Goal: Transaction & Acquisition: Purchase product/service

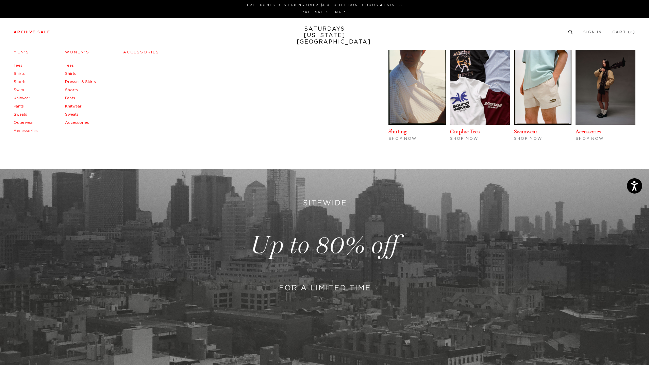
click at [21, 51] on link "Men's" at bounding box center [22, 52] width 16 height 4
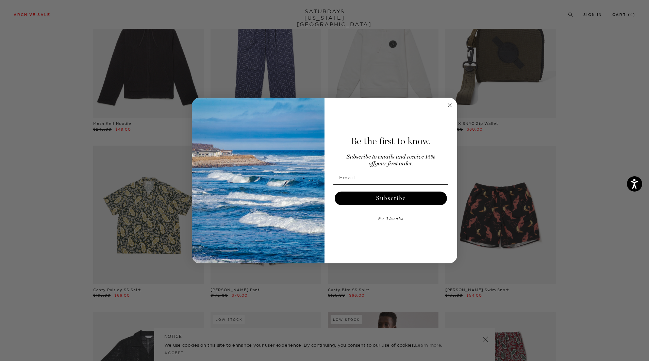
scroll to position [170, 0]
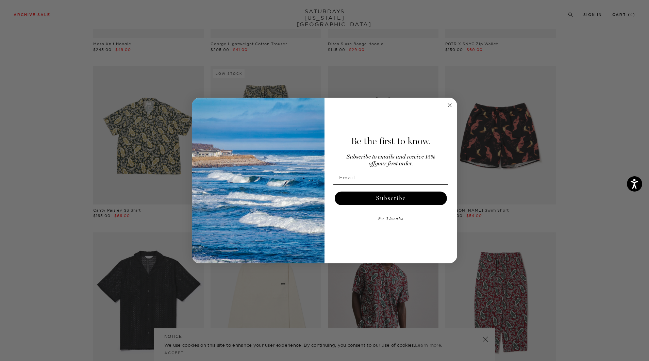
click at [451, 103] on circle "Close dialog" at bounding box center [450, 105] width 8 height 8
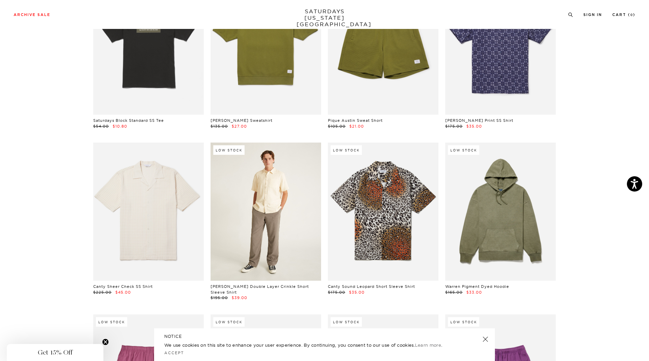
scroll to position [2585, 0]
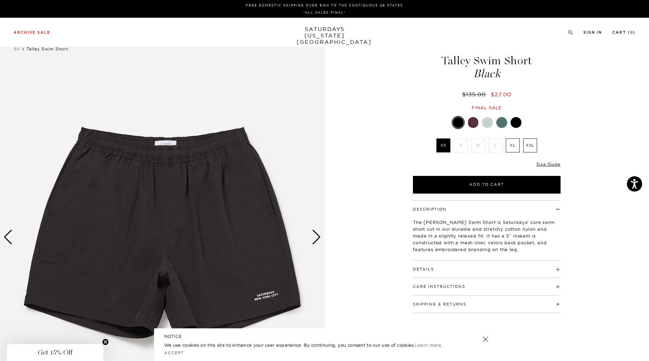
click at [476, 124] on div at bounding box center [473, 122] width 11 height 11
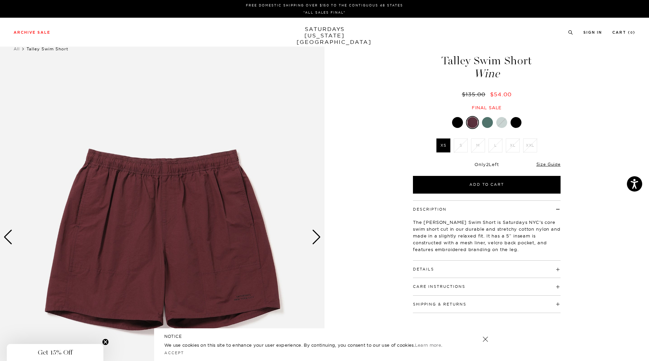
click at [488, 122] on div at bounding box center [487, 122] width 11 height 11
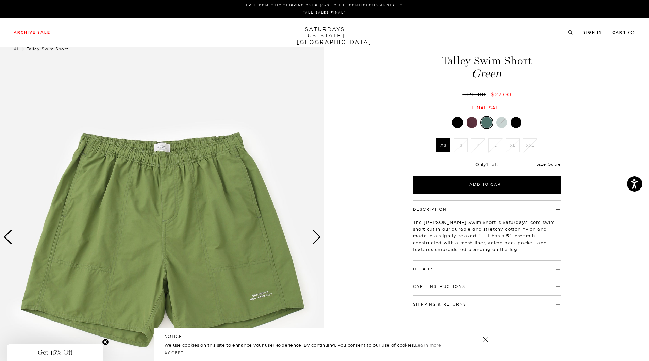
click at [503, 123] on div at bounding box center [501, 122] width 11 height 11
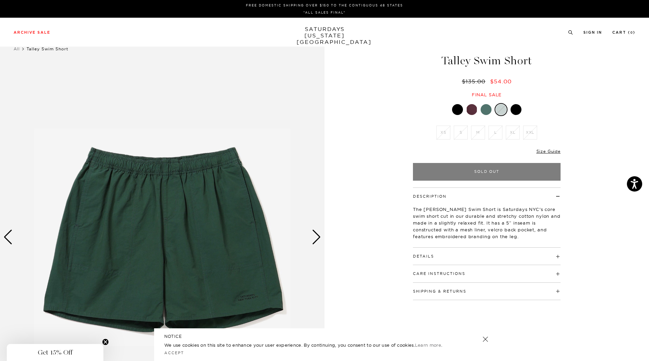
click at [519, 112] on div at bounding box center [515, 109] width 11 height 11
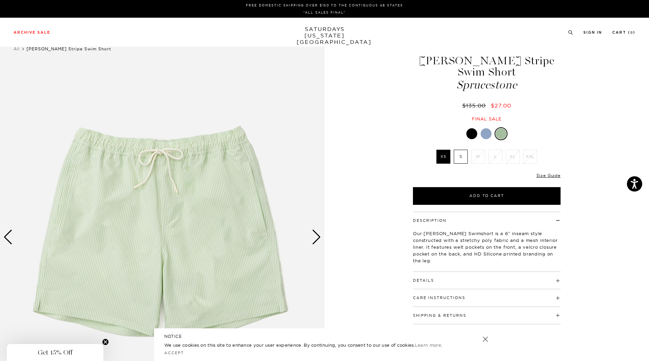
click at [488, 135] on div at bounding box center [486, 133] width 11 height 11
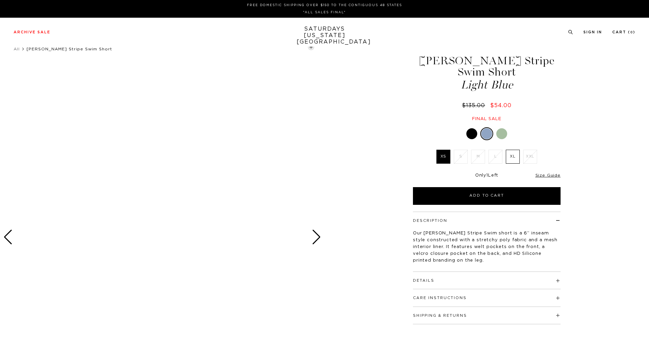
click at [474, 134] on div at bounding box center [471, 133] width 11 height 11
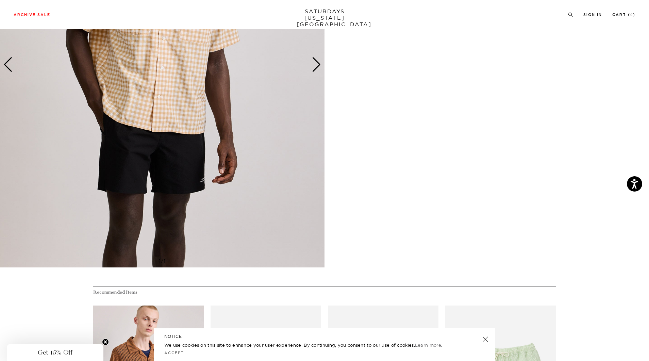
scroll to position [782, 0]
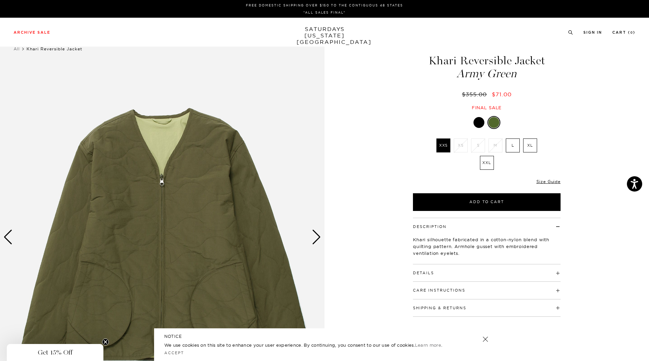
click at [316, 235] on div "Next slide" at bounding box center [316, 237] width 9 height 15
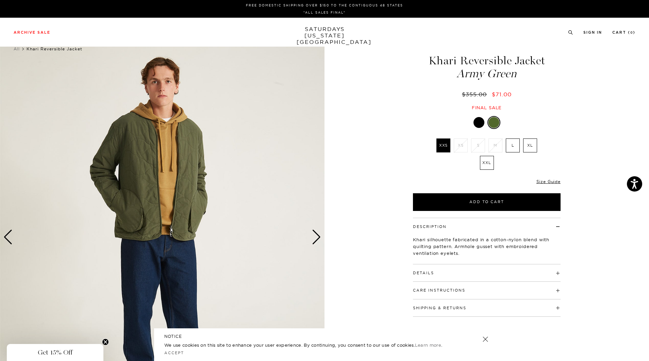
click at [316, 235] on div "Next slide" at bounding box center [316, 237] width 9 height 15
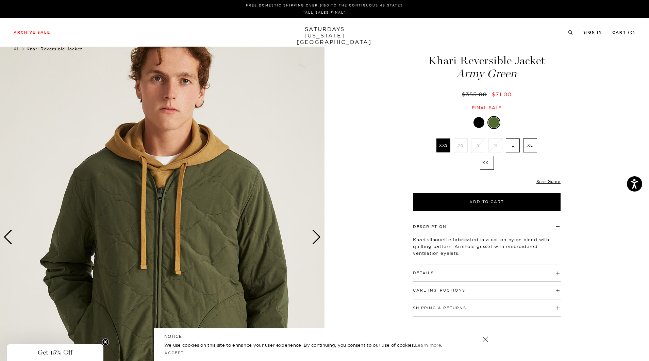
click at [316, 235] on div "Next slide" at bounding box center [316, 237] width 9 height 15
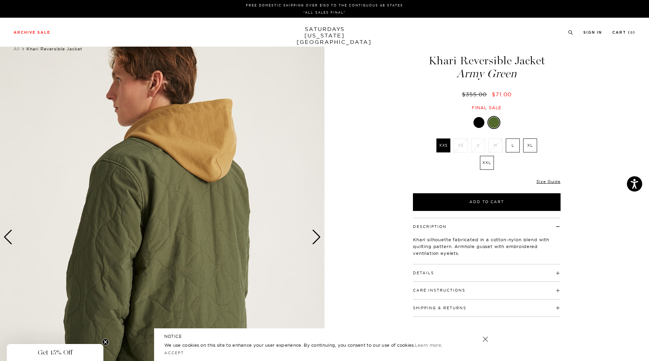
click at [316, 235] on div "Next slide" at bounding box center [316, 237] width 9 height 15
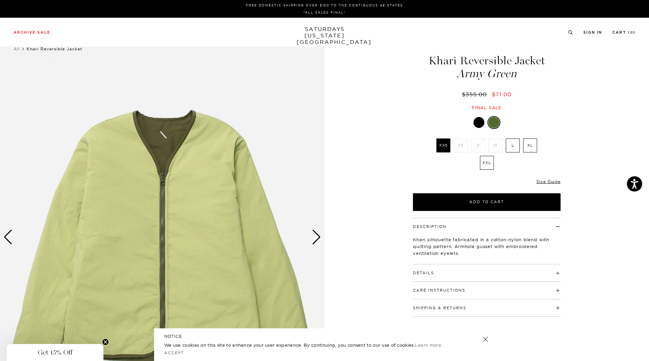
click at [511, 144] on label "L" at bounding box center [513, 145] width 14 height 14
click at [0, 0] on input "L" at bounding box center [0, 0] width 0 height 0
click at [476, 121] on div at bounding box center [478, 122] width 11 height 11
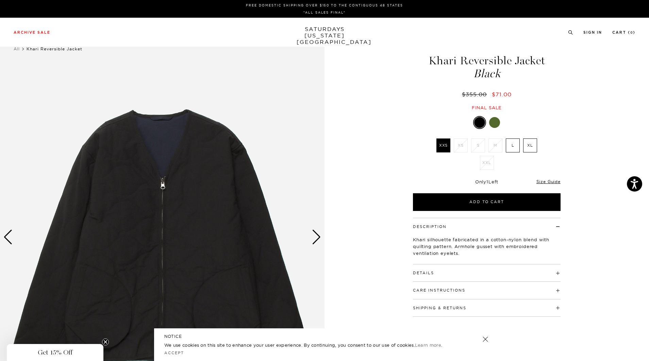
click at [495, 123] on div at bounding box center [494, 122] width 11 height 11
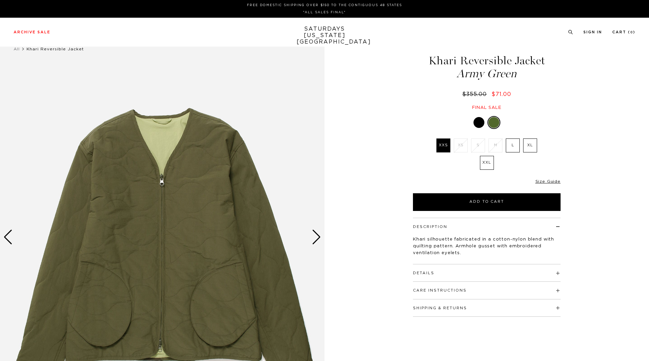
click at [514, 146] on label "L" at bounding box center [513, 145] width 14 height 14
click at [0, 0] on input "L" at bounding box center [0, 0] width 0 height 0
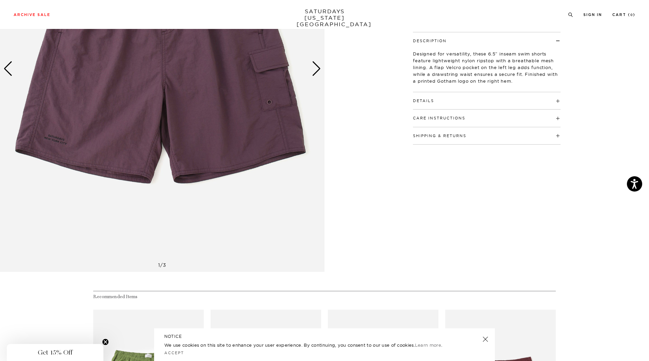
scroll to position [170, 0]
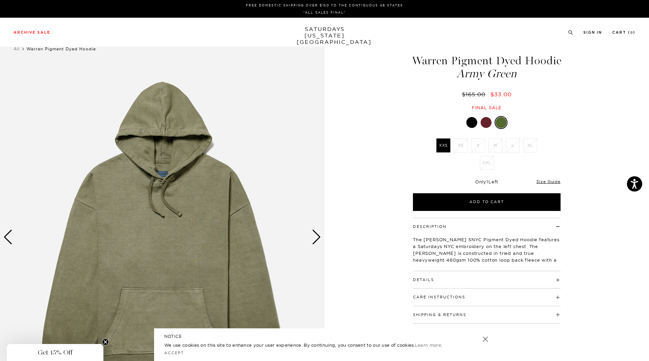
click at [484, 128] on div at bounding box center [486, 122] width 11 height 11
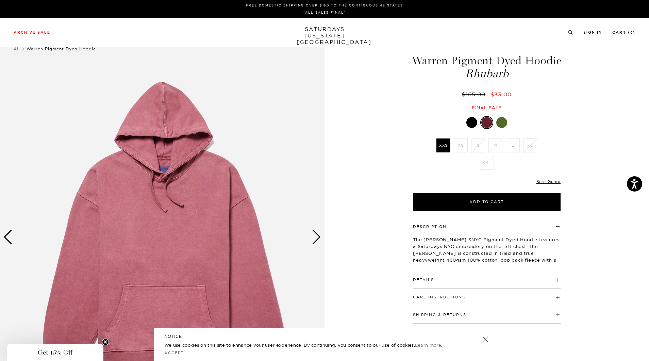
click at [468, 128] on div at bounding box center [471, 122] width 11 height 11
